Goal: Task Accomplishment & Management: Manage account settings

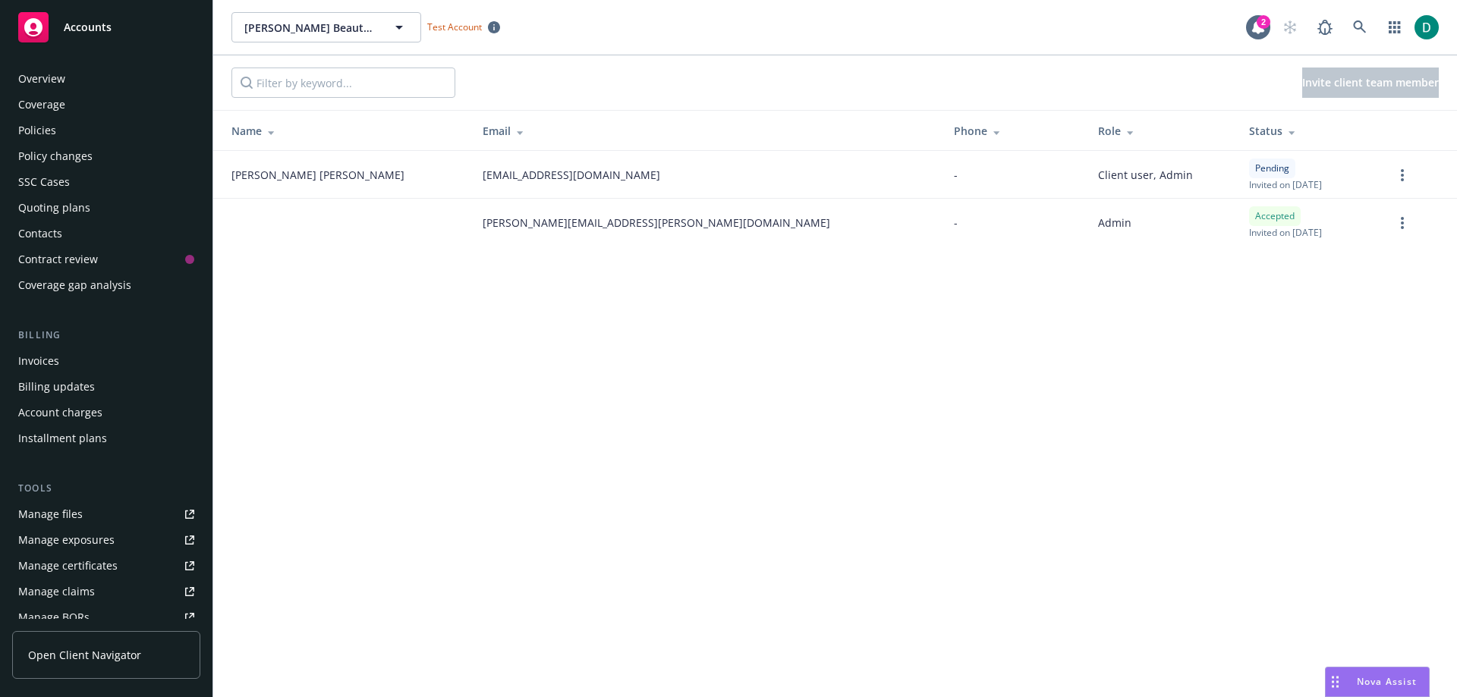
click at [64, 127] on div "Policies" at bounding box center [106, 130] width 176 height 24
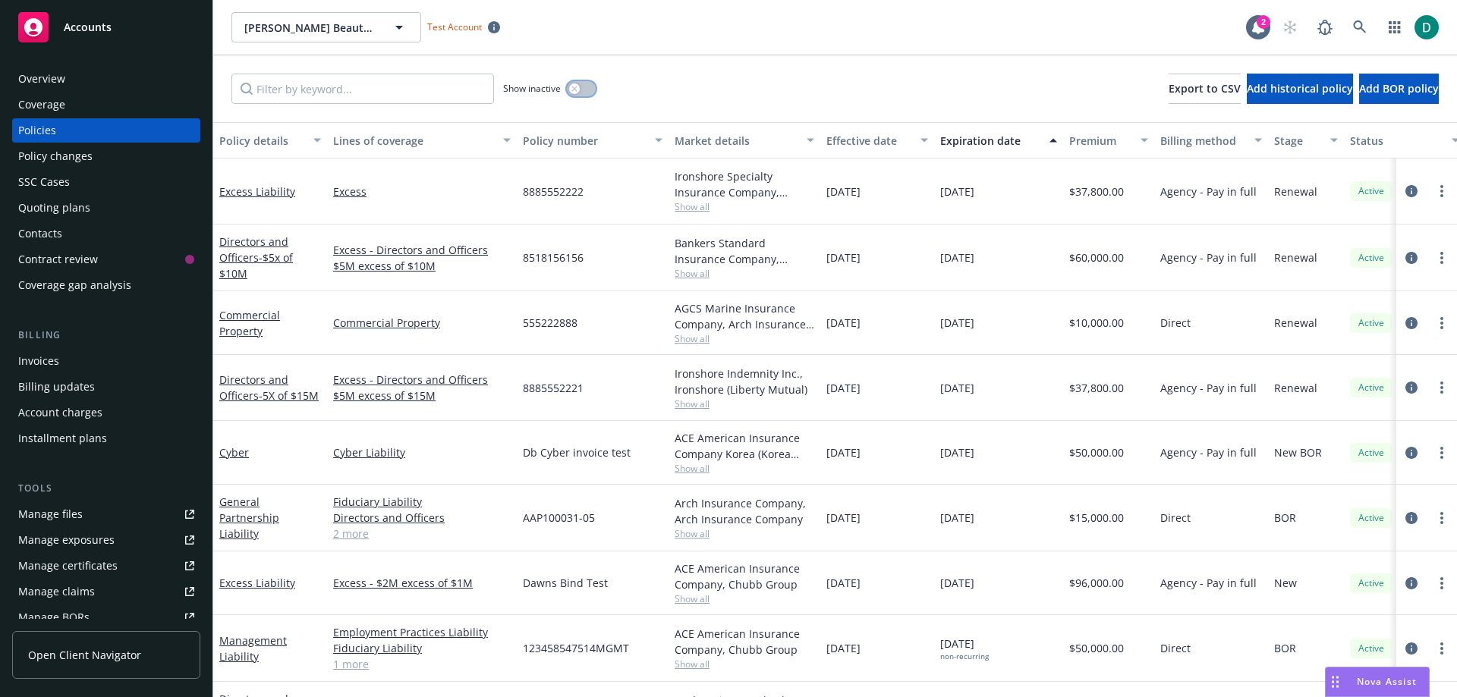
click at [587, 89] on button "button" at bounding box center [581, 88] width 29 height 15
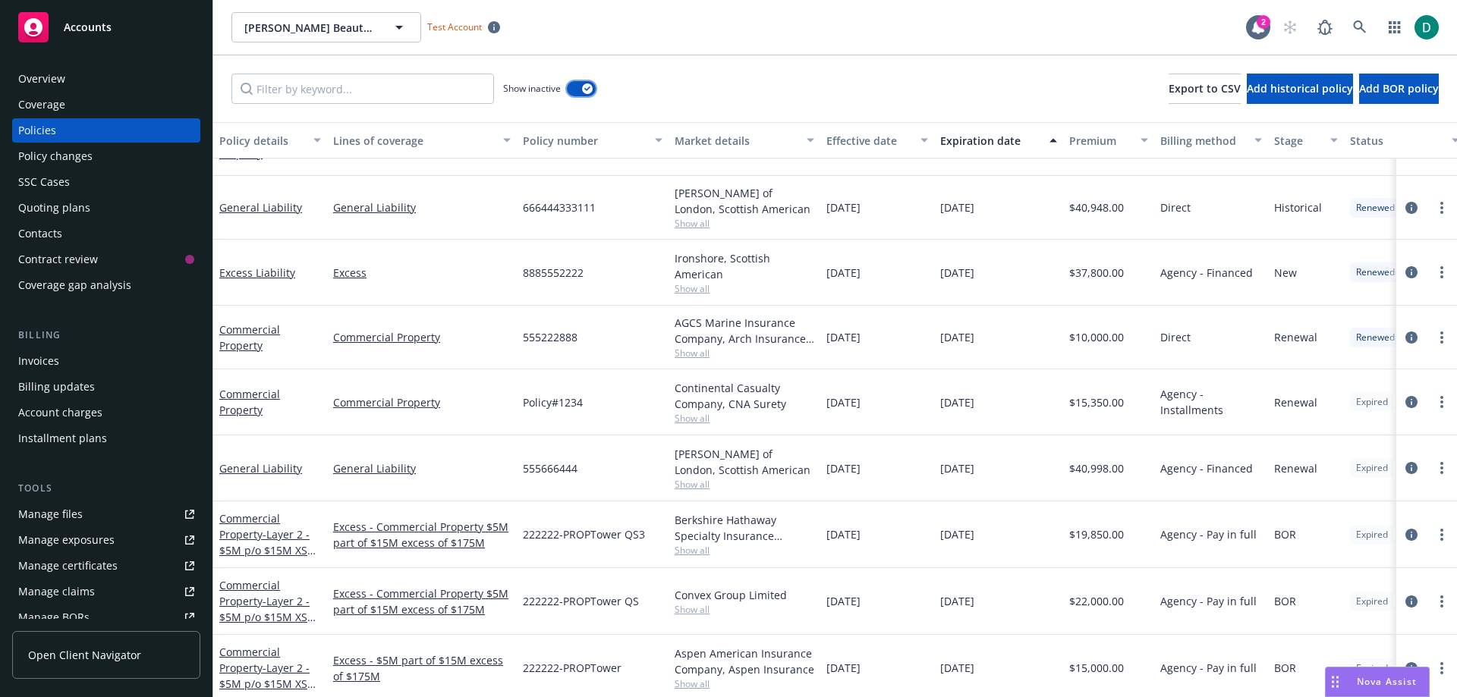
scroll to position [152, 0]
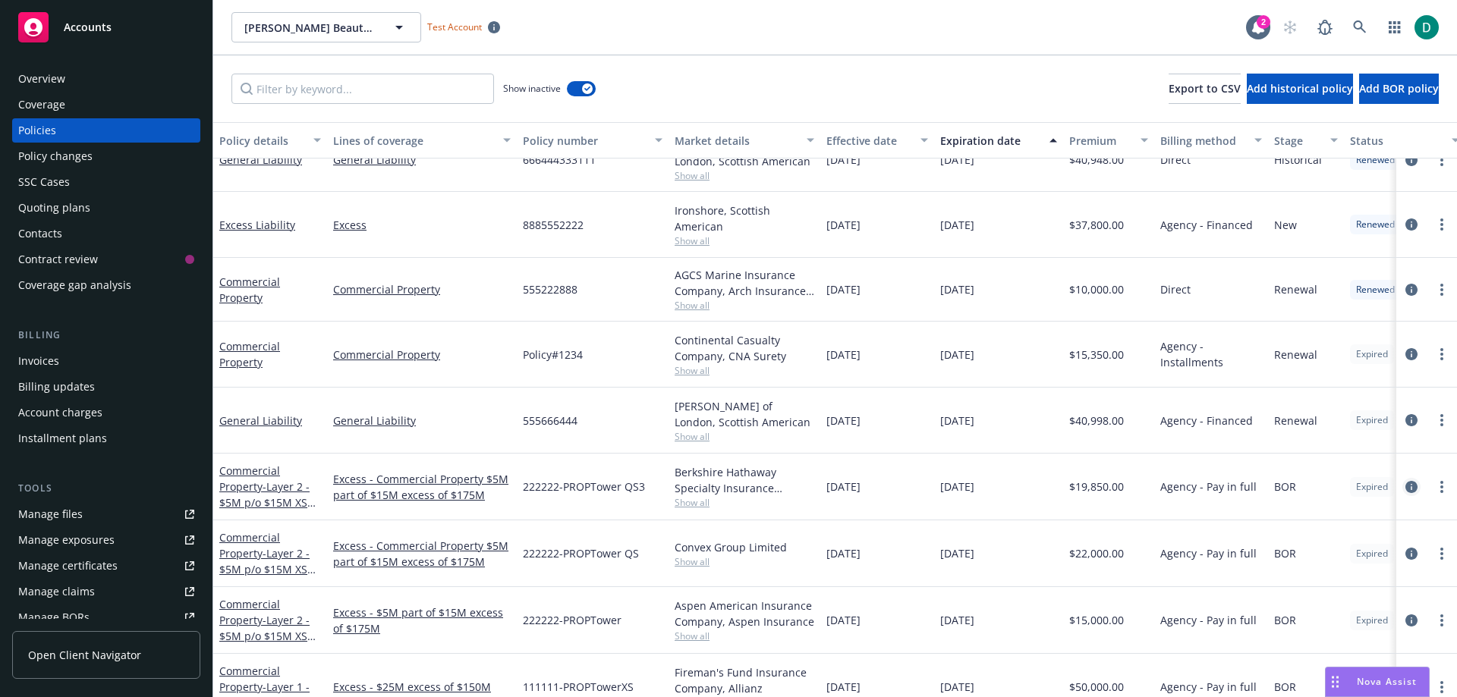
click at [1405, 486] on icon "circleInformation" at bounding box center [1411, 487] width 12 height 12
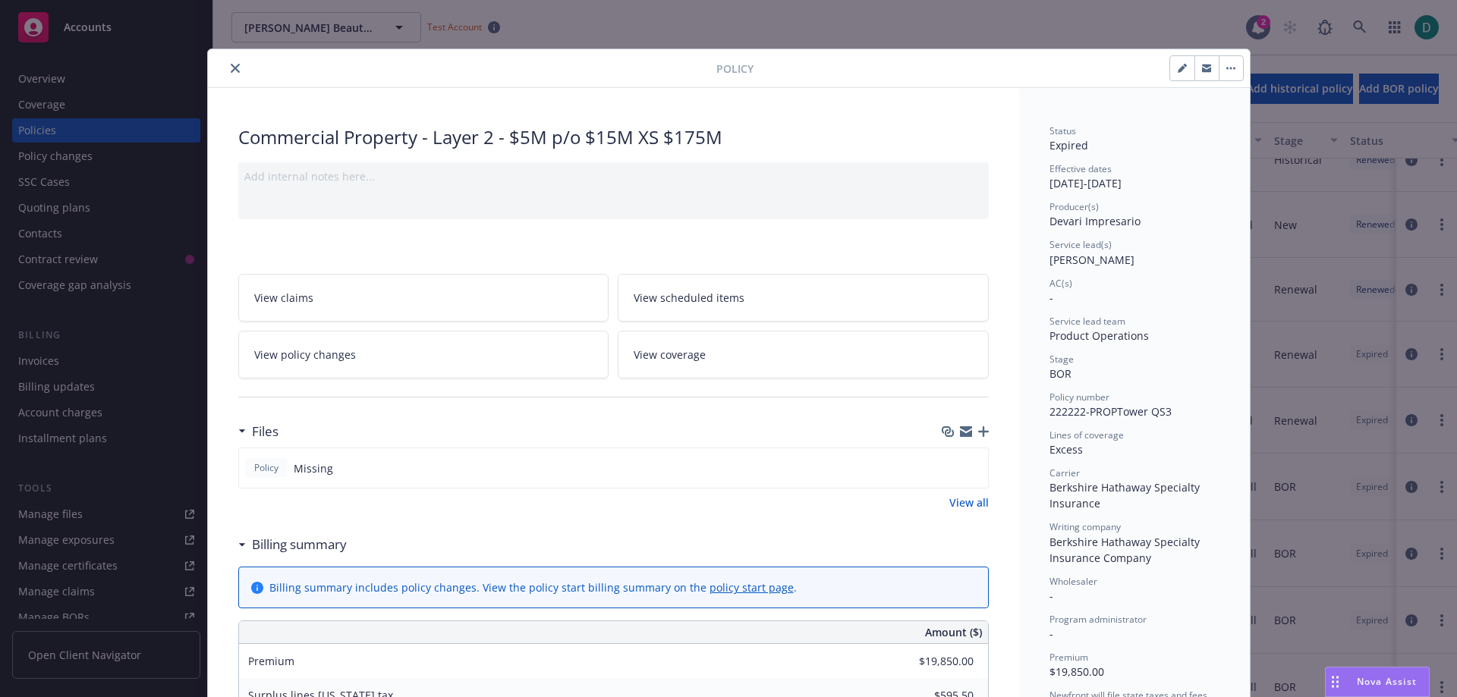
click at [1173, 73] on button "button" at bounding box center [1182, 68] width 24 height 24
select select "BOR"
select select "other"
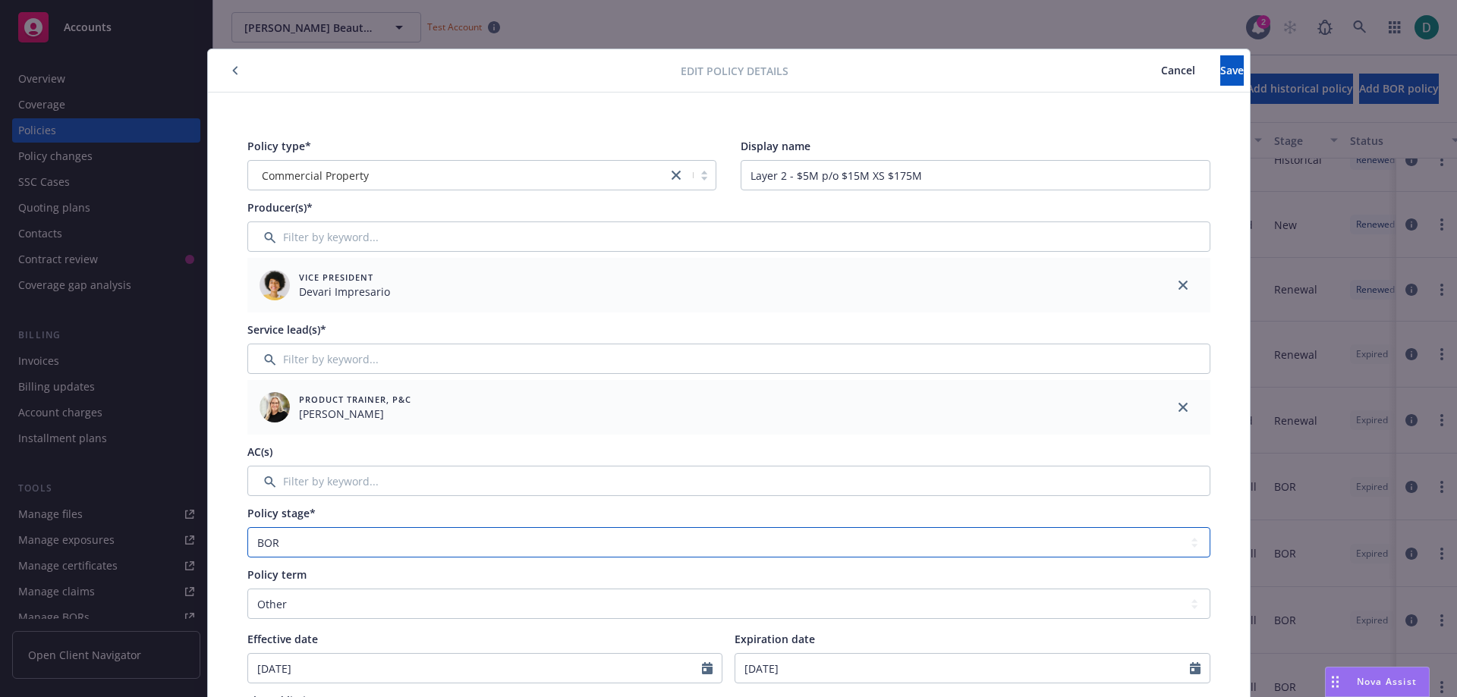
click at [360, 542] on select "Select policy stage Historical New New BOR BOR Renewal Non payment" at bounding box center [728, 542] width 963 height 30
click at [408, 300] on div "Vice President [PERSON_NAME]" at bounding box center [701, 285] width 896 height 42
click at [1161, 66] on span "Cancel" at bounding box center [1178, 70] width 34 height 14
